Goal: Task Accomplishment & Management: Manage account settings

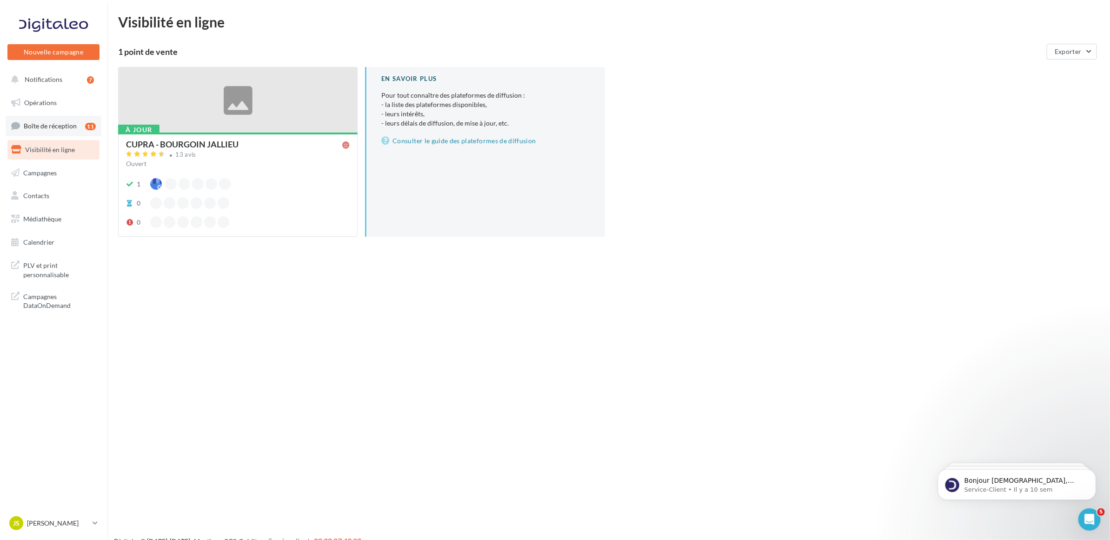
click at [39, 125] on span "Boîte de réception" at bounding box center [50, 126] width 53 height 8
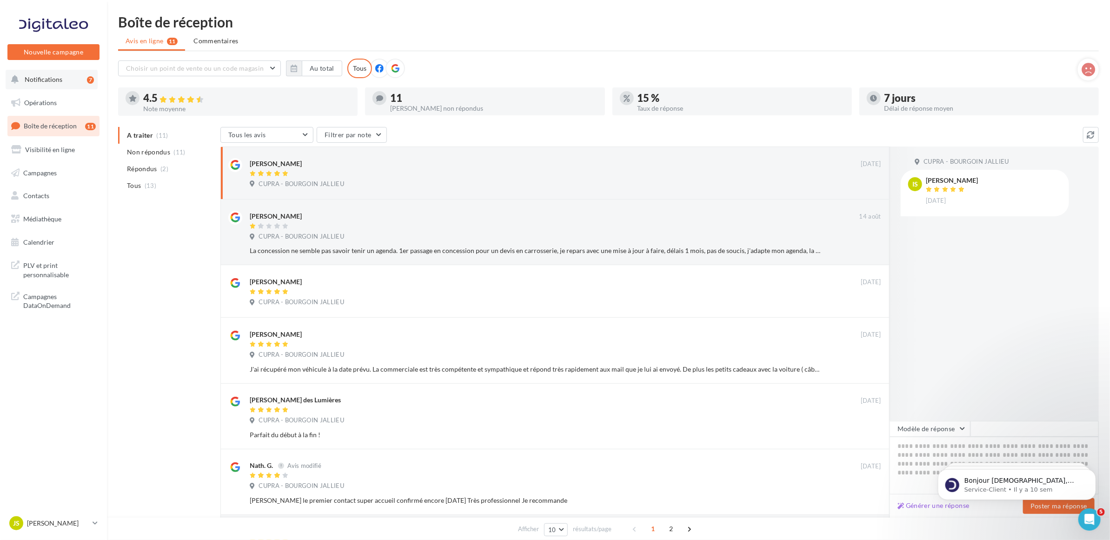
click at [43, 82] on span "Notifications" at bounding box center [44, 79] width 38 height 8
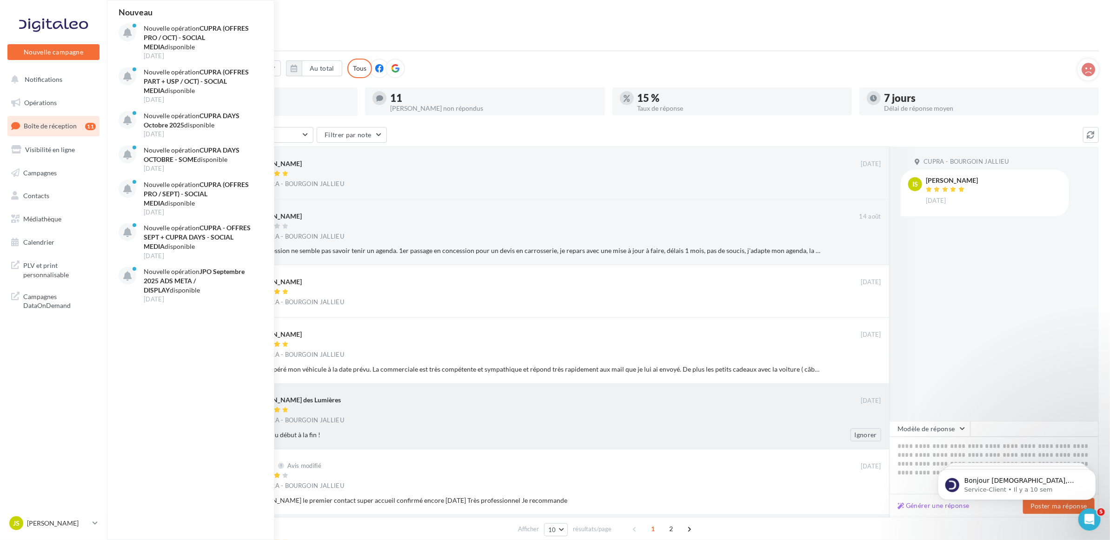
click at [611, 401] on div "[PERSON_NAME] des Lumières" at bounding box center [555, 400] width 611 height 10
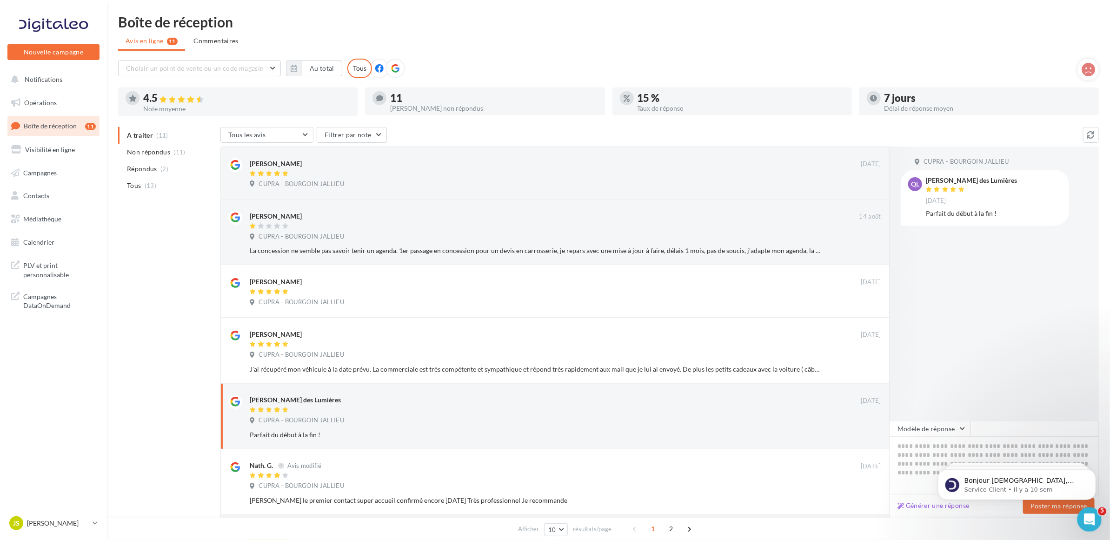
click at [1088, 521] on icon "Ouvrir le Messenger Intercom" at bounding box center [1087, 517] width 15 height 15
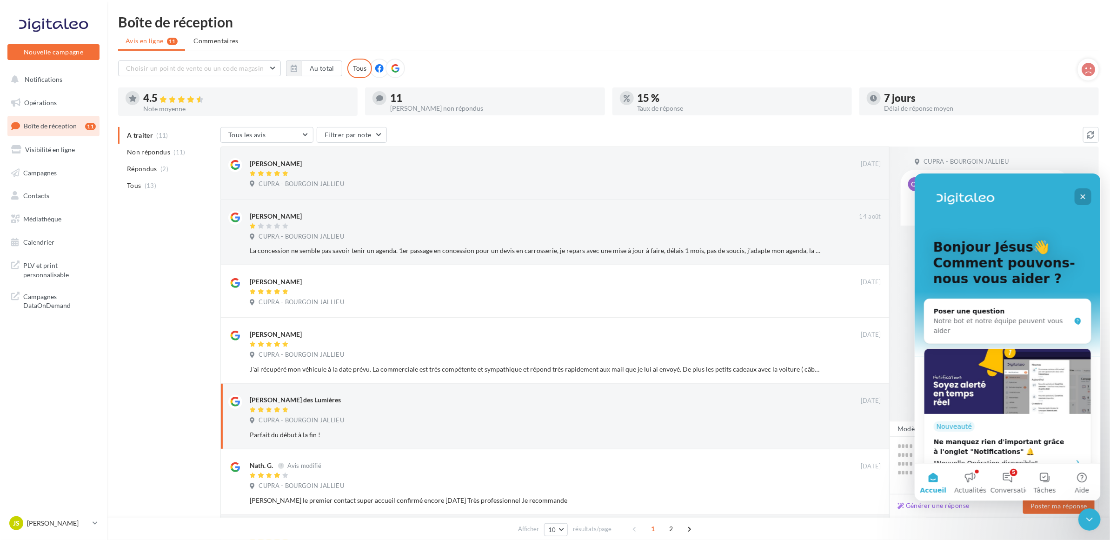
click at [1086, 198] on div "Fermer" at bounding box center [1082, 196] width 17 height 17
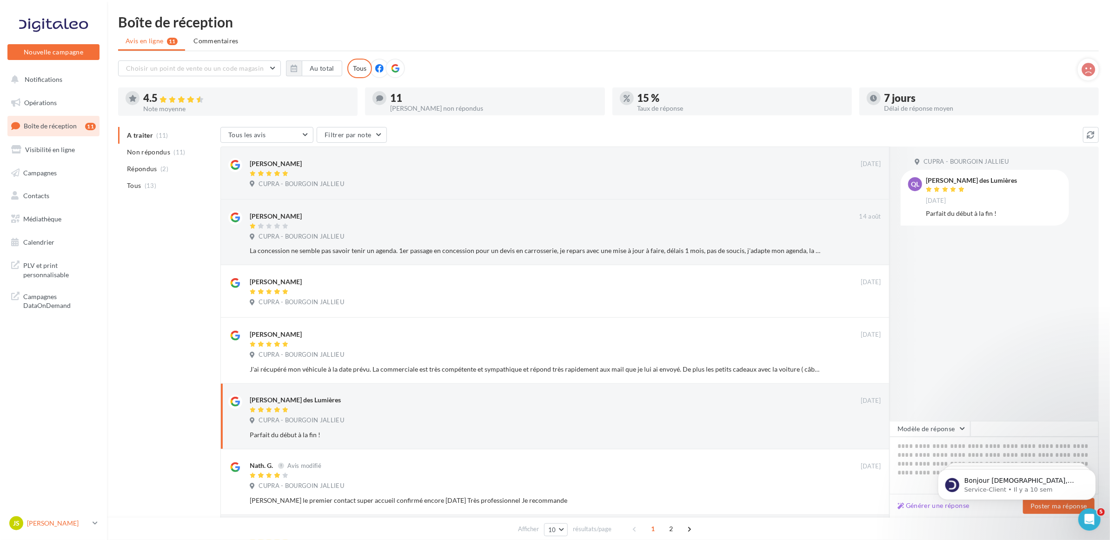
click at [57, 520] on p "[PERSON_NAME]" at bounding box center [58, 522] width 62 height 9
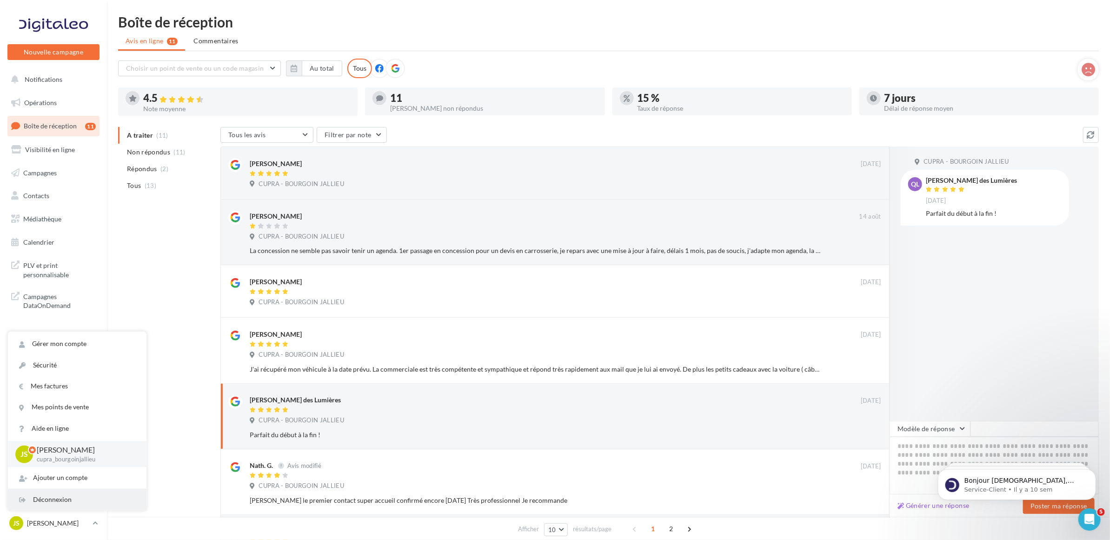
click at [70, 500] on div "Déconnexion" at bounding box center [77, 499] width 139 height 21
